Goal: Task Accomplishment & Management: Manage account settings

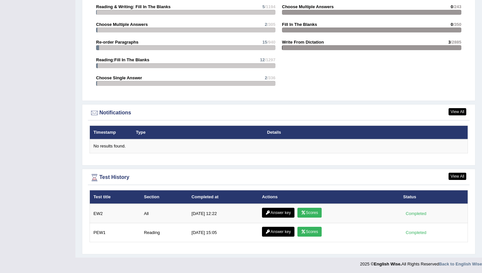
scroll to position [698, 0]
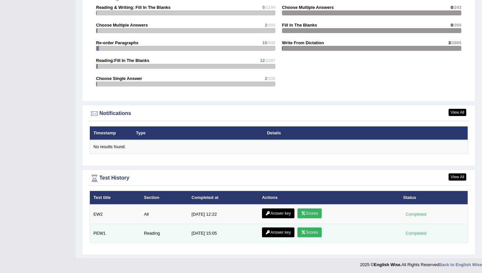
click at [314, 234] on link "Scores" at bounding box center [309, 233] width 24 height 10
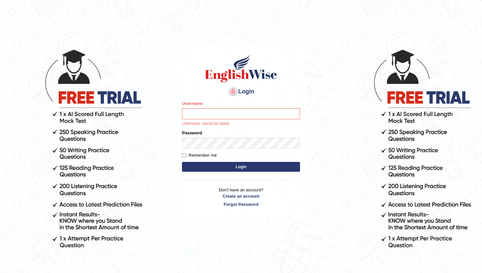
click at [112, 229] on body "Login Please fix the following errors: Username Username cannot be blank. Passw…" at bounding box center [241, 160] width 482 height 273
click at [168, 223] on body "Login Please fix the following errors: Username Username cannot be blank. Passw…" at bounding box center [241, 160] width 482 height 273
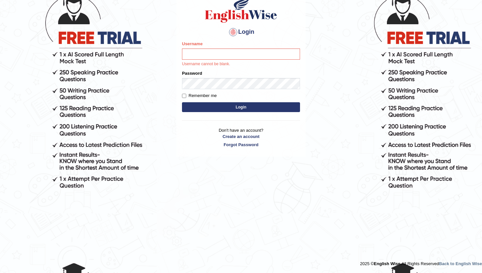
scroll to position [60, 0]
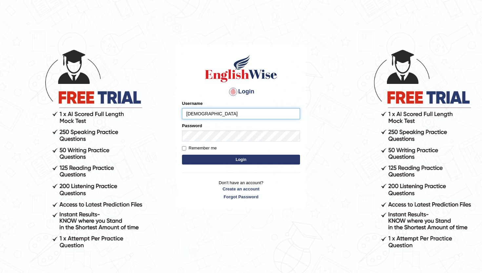
type input "abhiew"
click at [259, 156] on button "Login" at bounding box center [241, 160] width 118 height 10
